Goal: Transaction & Acquisition: Download file/media

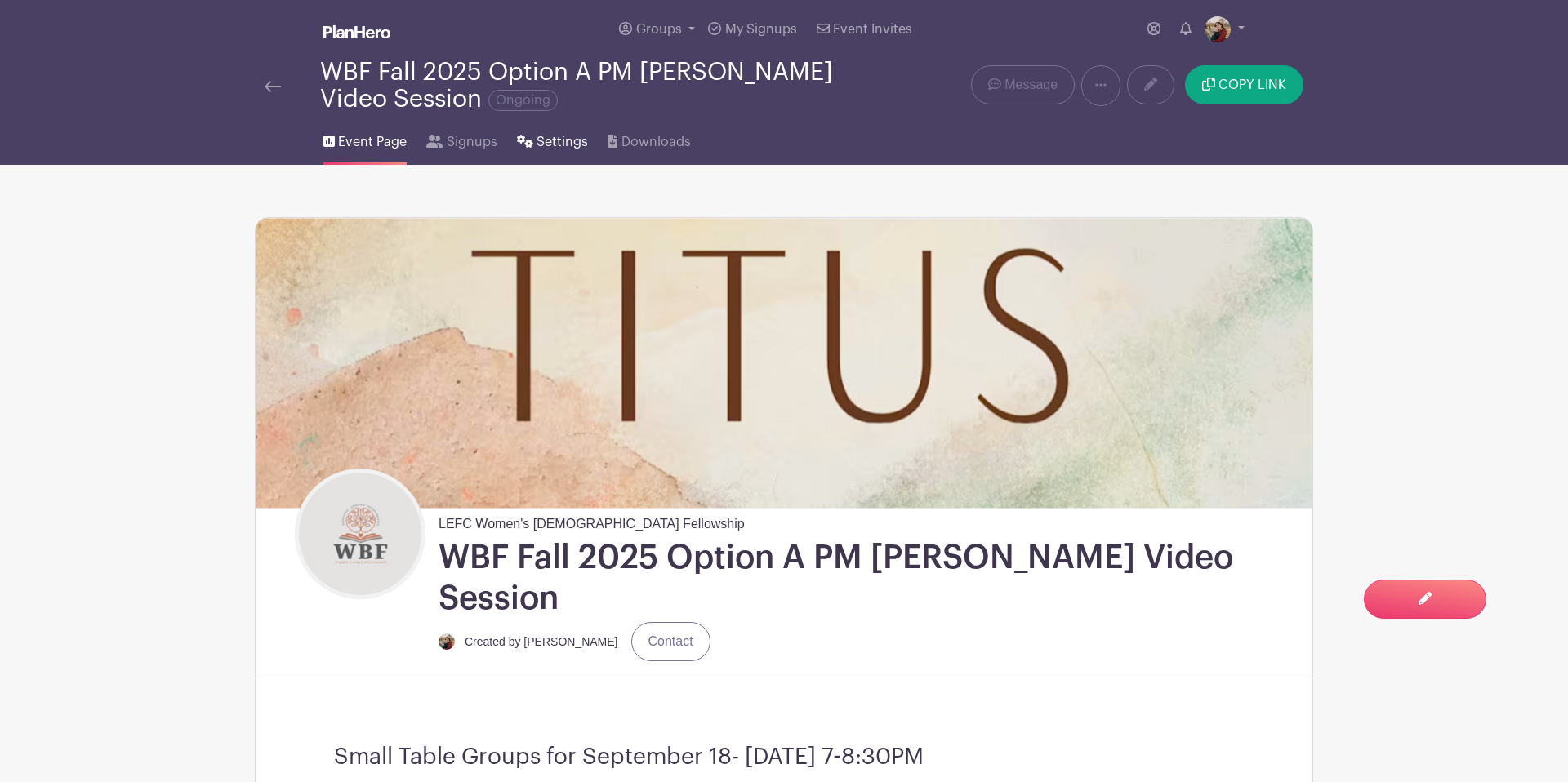
click at [585, 143] on span "Settings" at bounding box center [562, 141] width 52 height 20
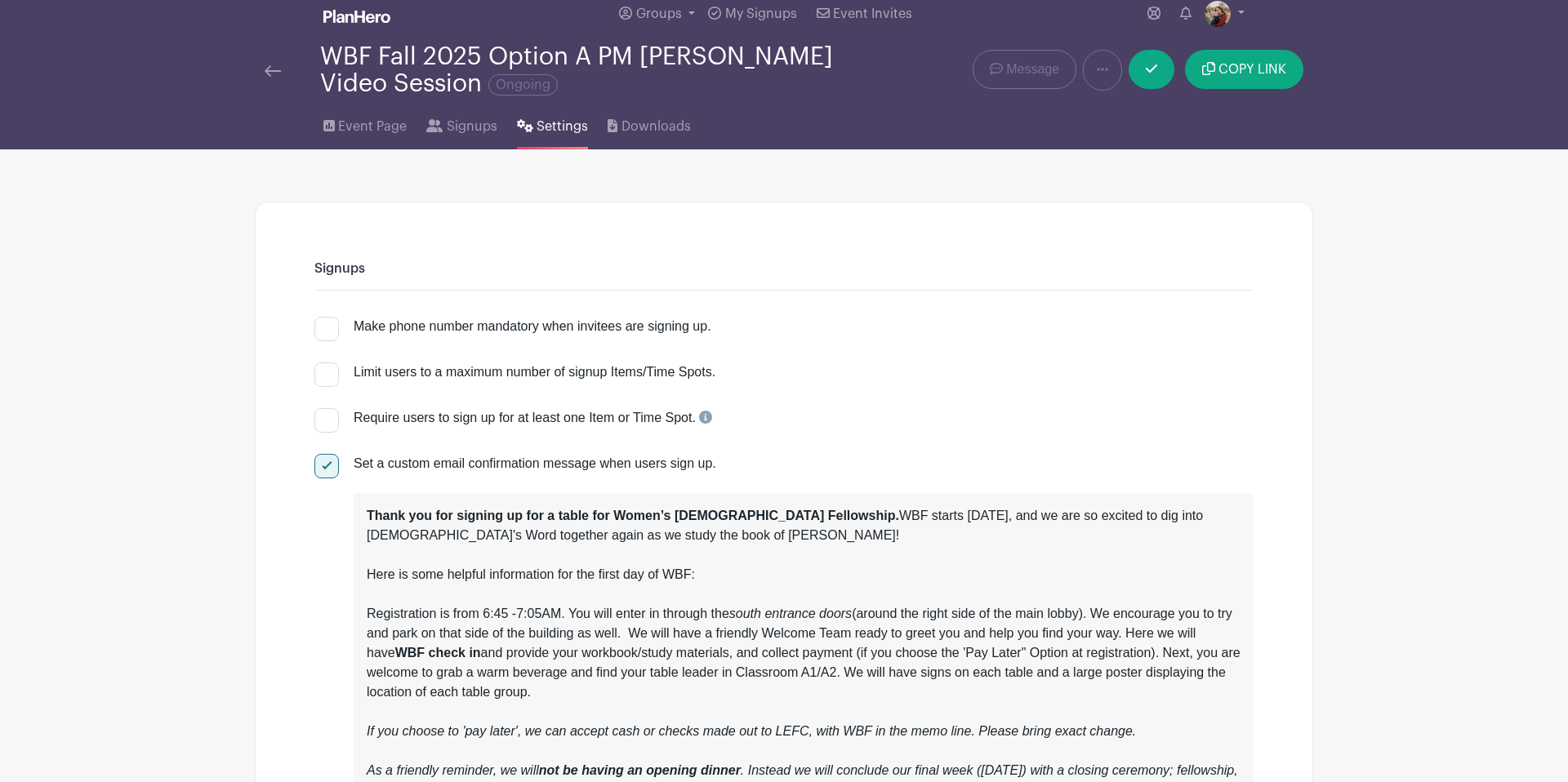
click at [644, 130] on span "Downloads" at bounding box center [657, 127] width 70 height 20
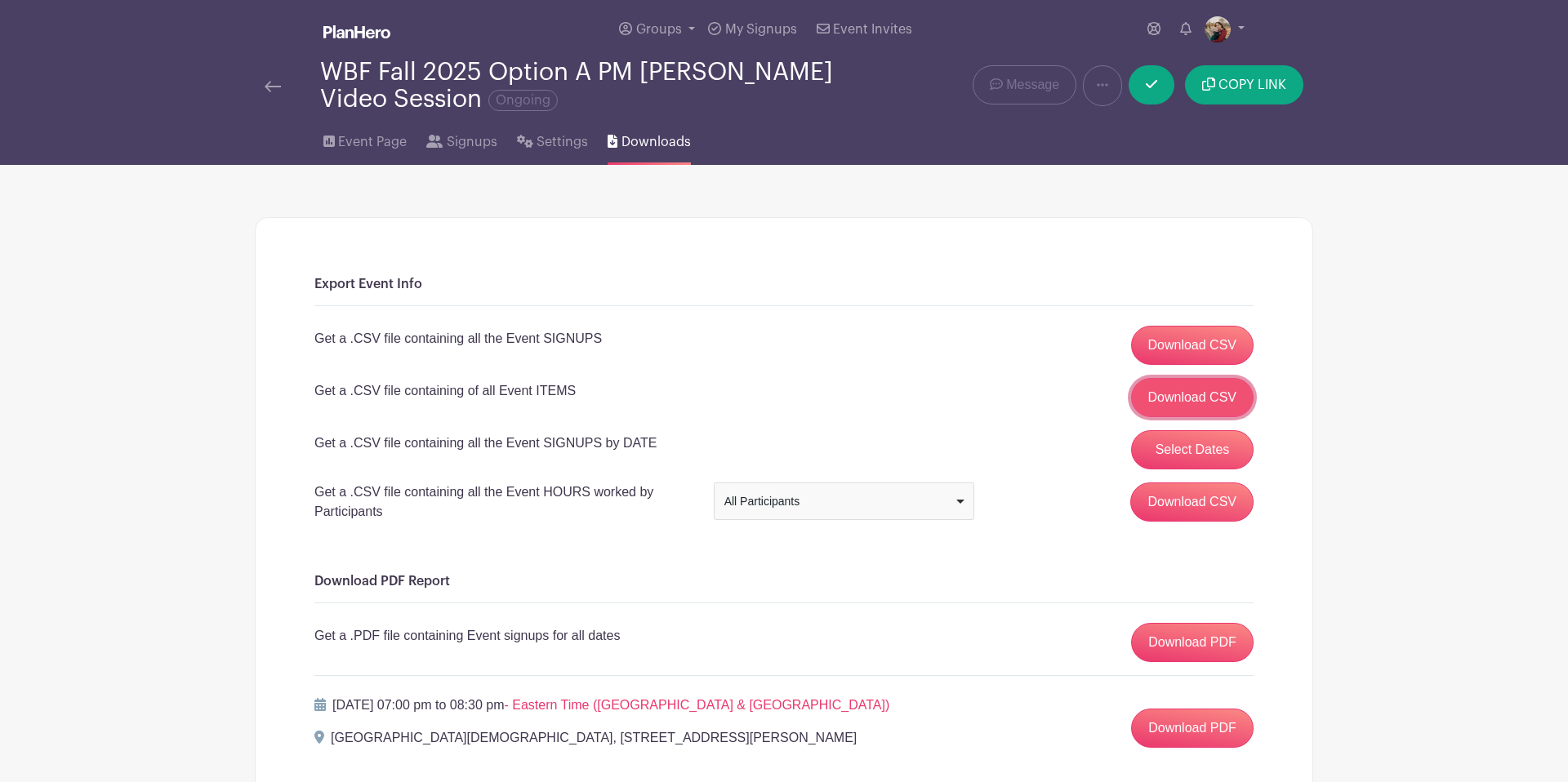
click at [1202, 402] on link "Download CSV" at bounding box center [1193, 398] width 124 height 40
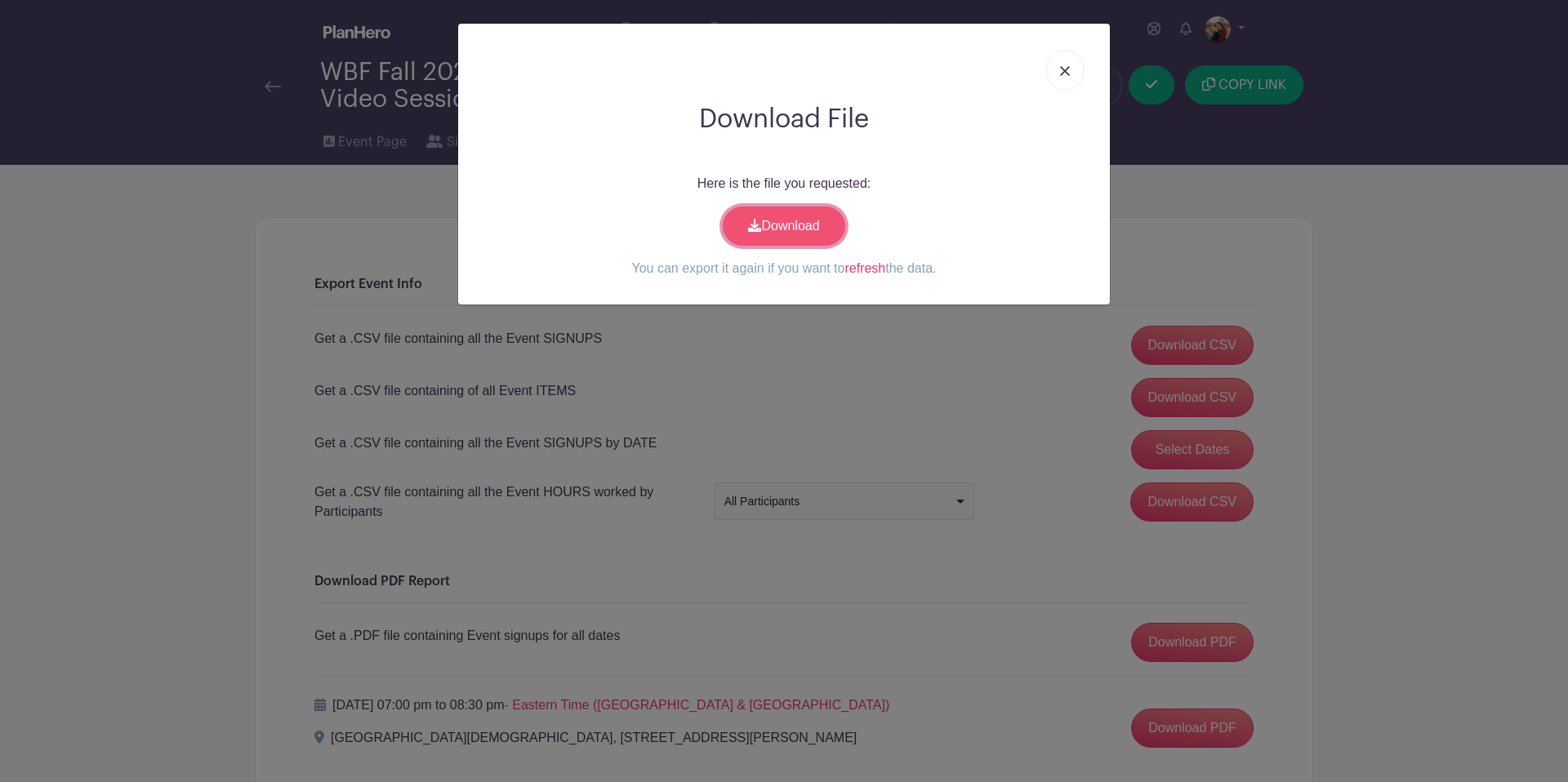
click at [815, 225] on link "Download" at bounding box center [784, 226] width 123 height 40
drag, startPoint x: 1083, startPoint y: 63, endPoint x: 1067, endPoint y: 55, distance: 17.9
click at [1082, 63] on link at bounding box center [1065, 70] width 38 height 41
